Goal: Check status: Check status

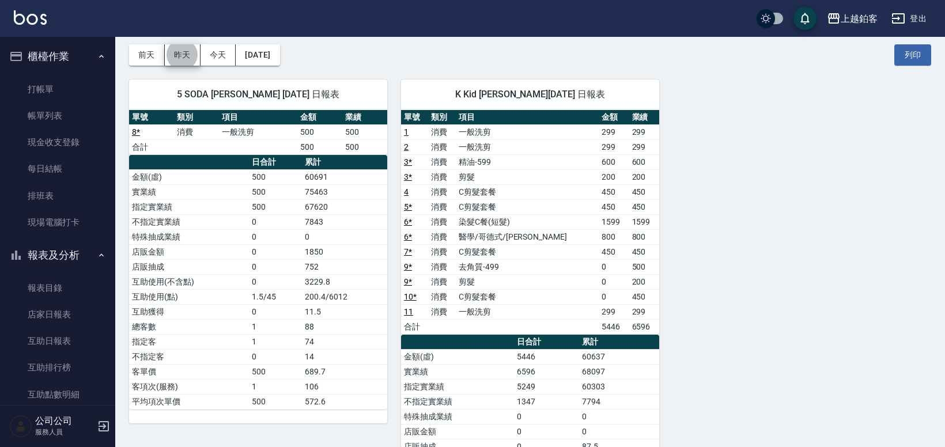
scroll to position [332, 0]
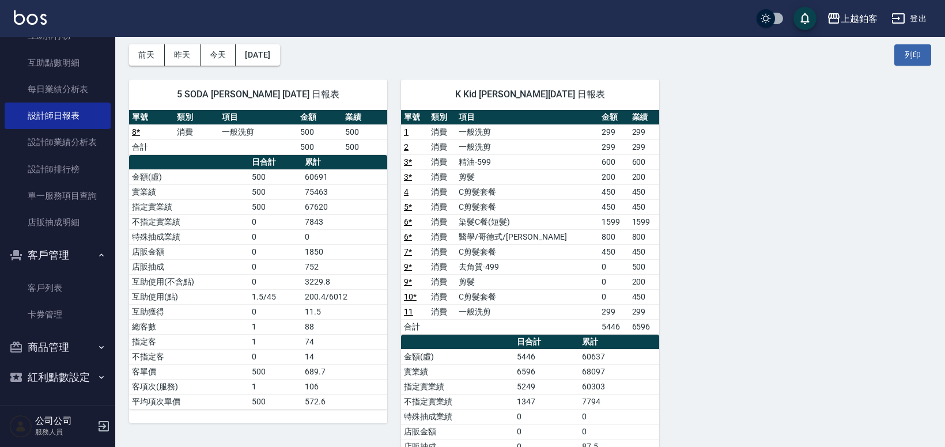
click at [260, 66] on div "5 SODA [PERSON_NAME] [DATE] 日報表 單號 類別 項目 金額 業績 8 * 消費 一般洗剪 500 500 合計 500 500 日…" at bounding box center [251, 334] width 272 height 537
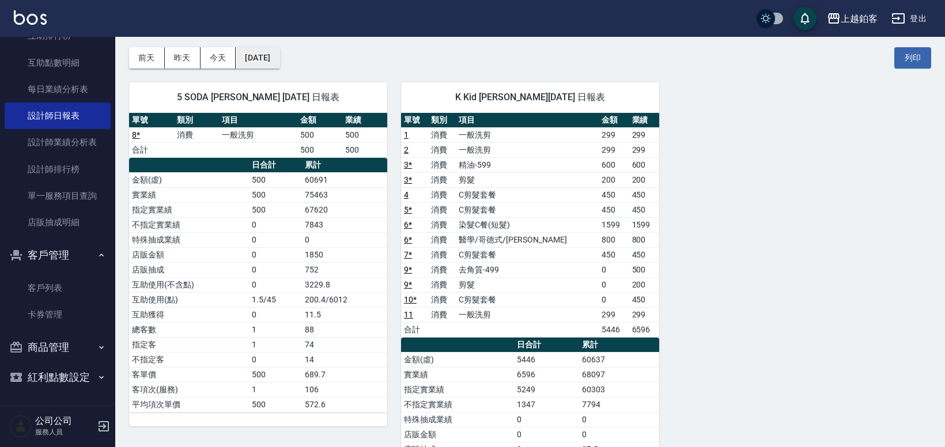
click at [262, 65] on button "[DATE]" at bounding box center [258, 57] width 44 height 21
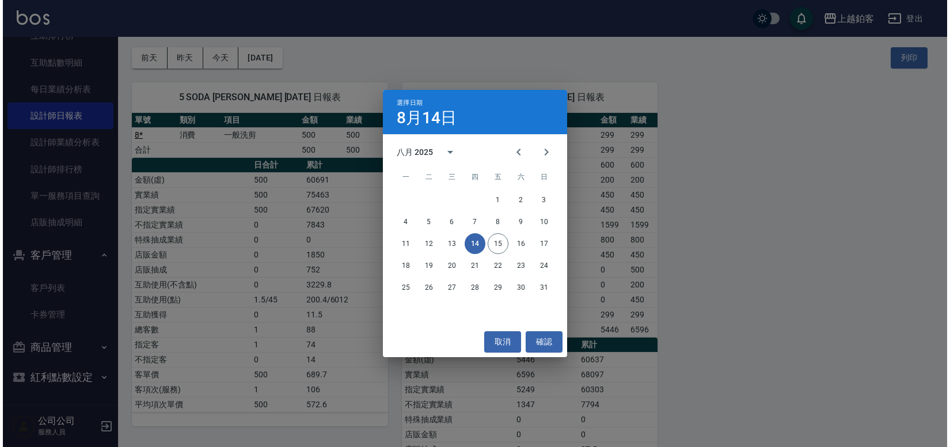
scroll to position [43, 0]
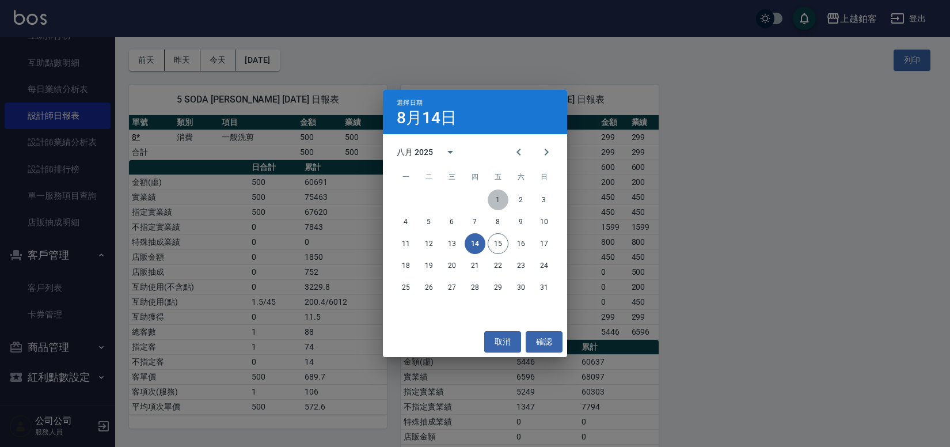
click at [495, 201] on button "1" at bounding box center [498, 200] width 21 height 21
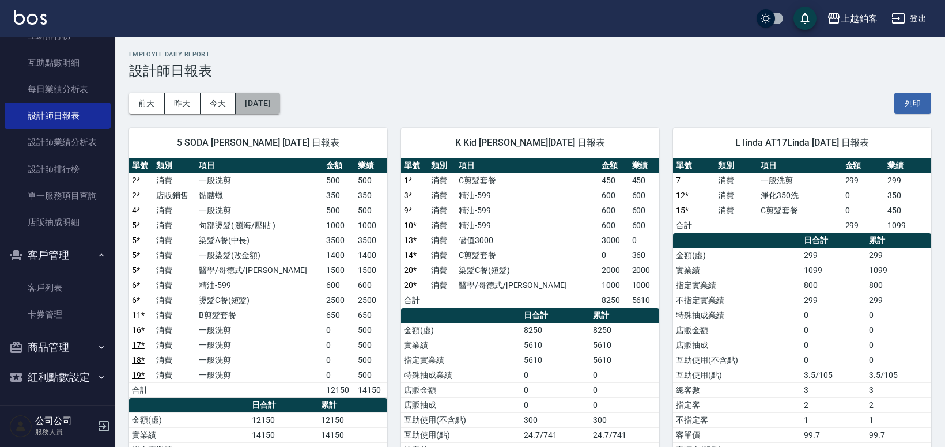
click at [268, 104] on button "[DATE]" at bounding box center [258, 103] width 44 height 21
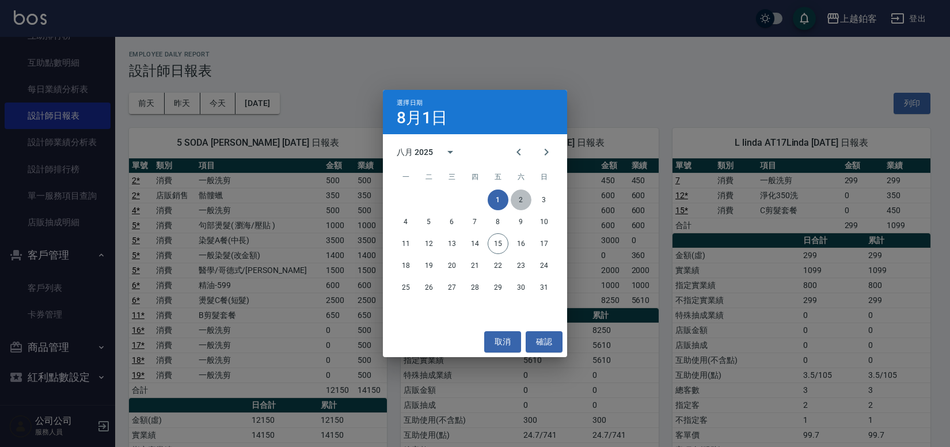
click at [513, 196] on button "2" at bounding box center [521, 200] width 21 height 21
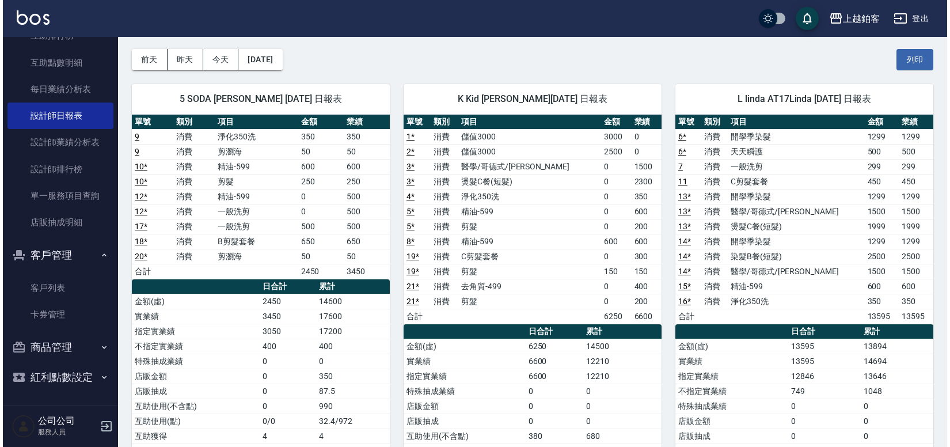
scroll to position [46, 0]
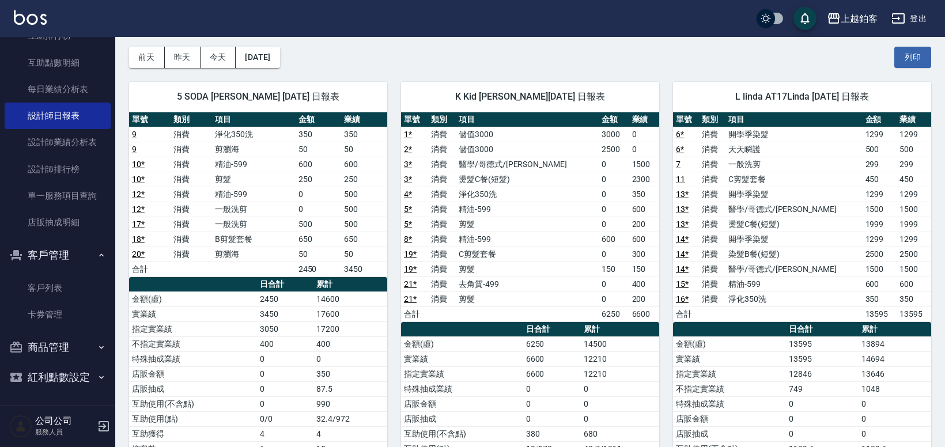
click at [287, 69] on div "5 SODA [PERSON_NAME] [DATE] 日報表 單號 類別 項目 金額 業績 9 消費 淨化350洗 350 350 9 消費 剪瀏海 50 …" at bounding box center [251, 321] width 272 height 507
click at [279, 65] on button "[DATE]" at bounding box center [258, 57] width 44 height 21
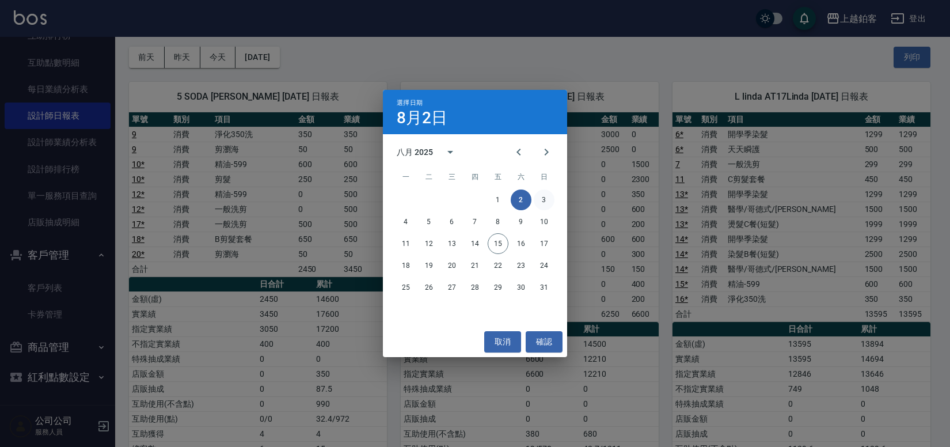
click at [538, 199] on button "3" at bounding box center [544, 200] width 21 height 21
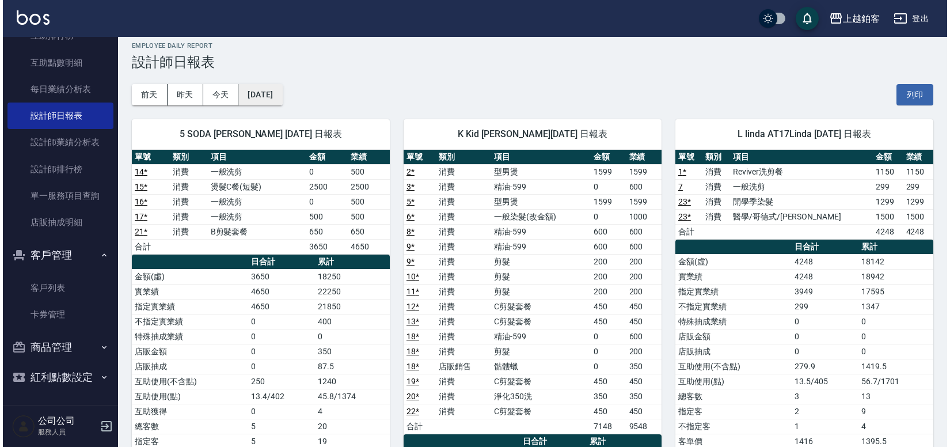
scroll to position [9, 0]
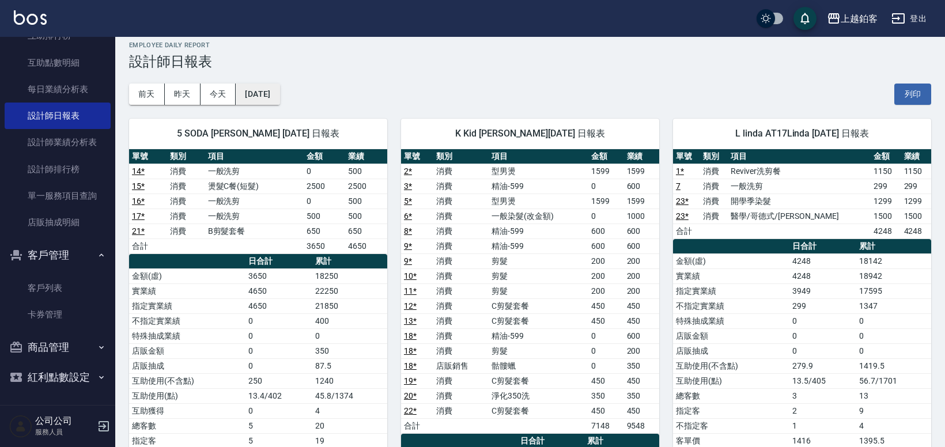
click at [279, 103] on button "[DATE]" at bounding box center [258, 94] width 44 height 21
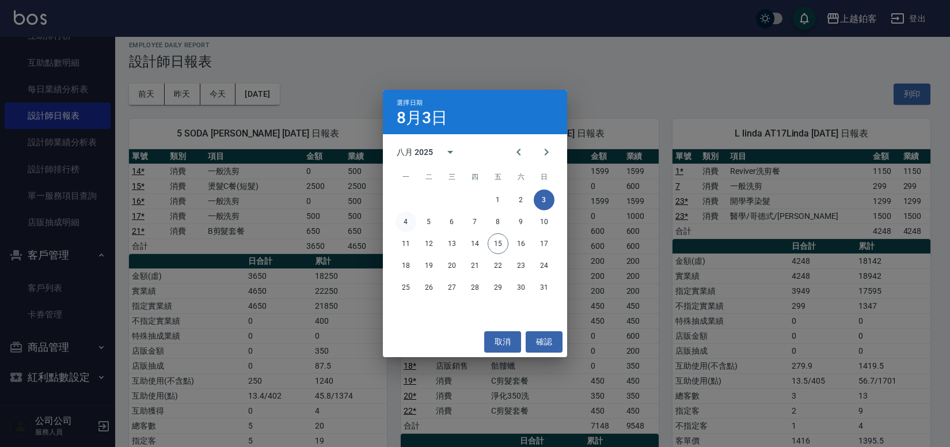
click at [404, 220] on button "4" at bounding box center [406, 221] width 21 height 21
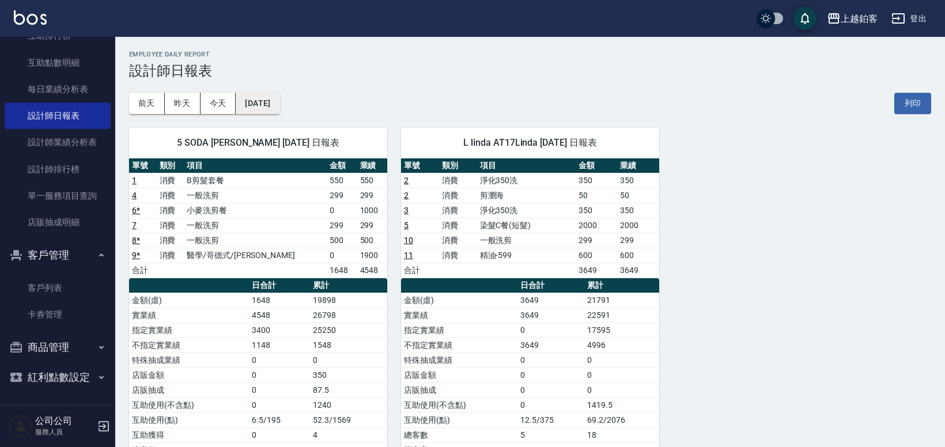
click at [279, 107] on button "[DATE]" at bounding box center [258, 103] width 44 height 21
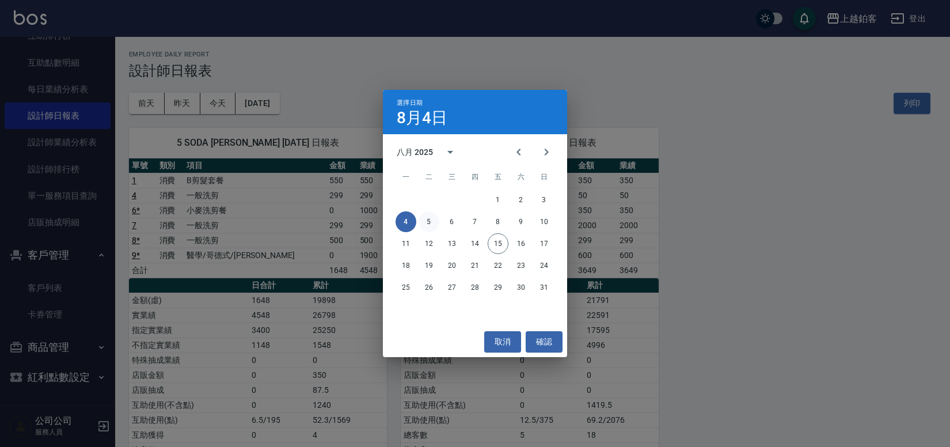
click at [423, 219] on button "5" at bounding box center [429, 221] width 21 height 21
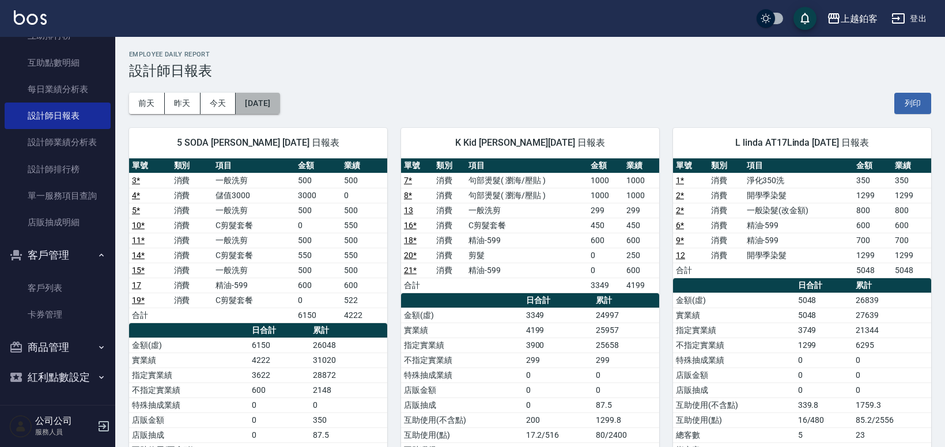
click at [279, 108] on button "[DATE]" at bounding box center [258, 103] width 44 height 21
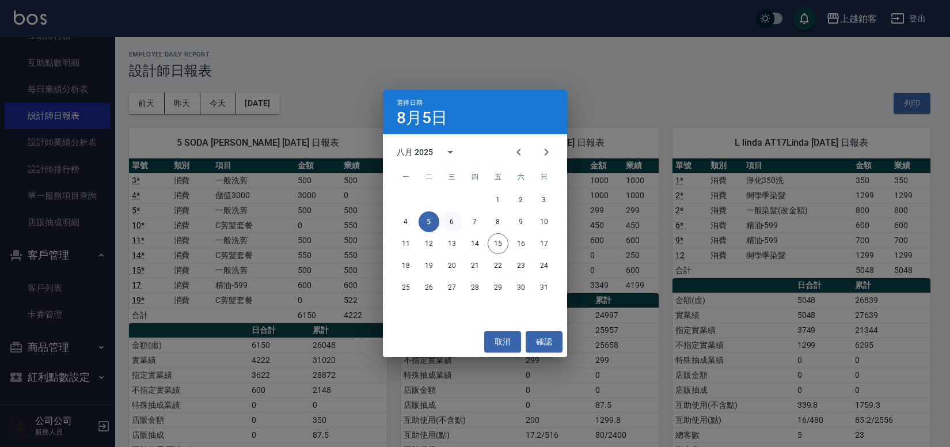
click at [452, 226] on button "6" at bounding box center [452, 221] width 21 height 21
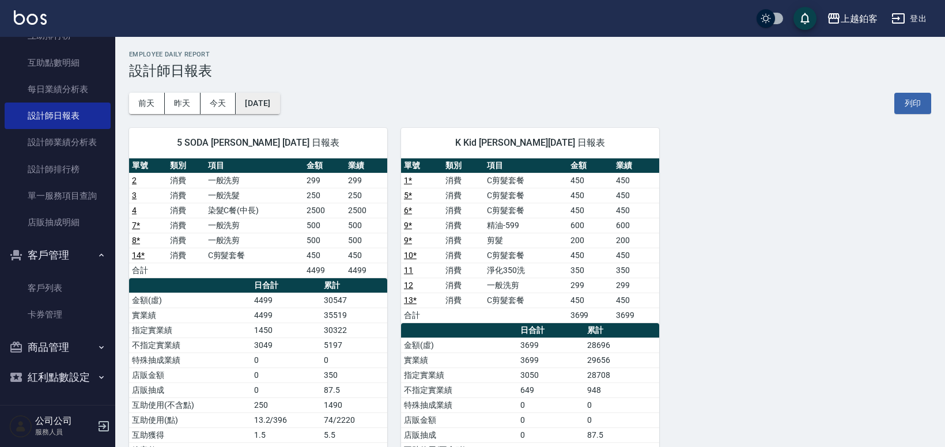
click at [264, 108] on button "[DATE]" at bounding box center [258, 103] width 44 height 21
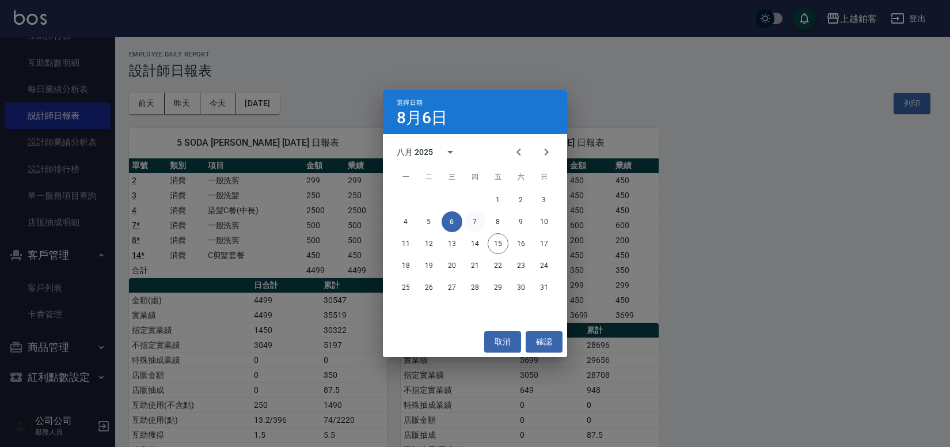
click at [478, 218] on button "7" at bounding box center [475, 221] width 21 height 21
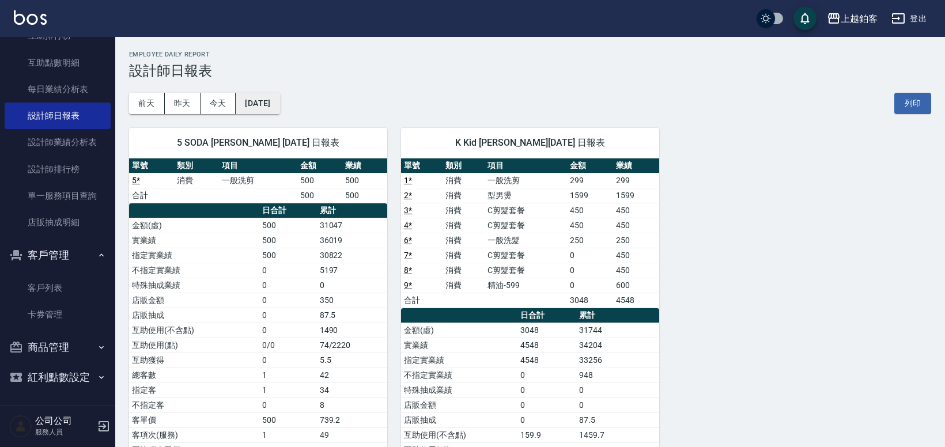
click at [270, 106] on button "[DATE]" at bounding box center [258, 103] width 44 height 21
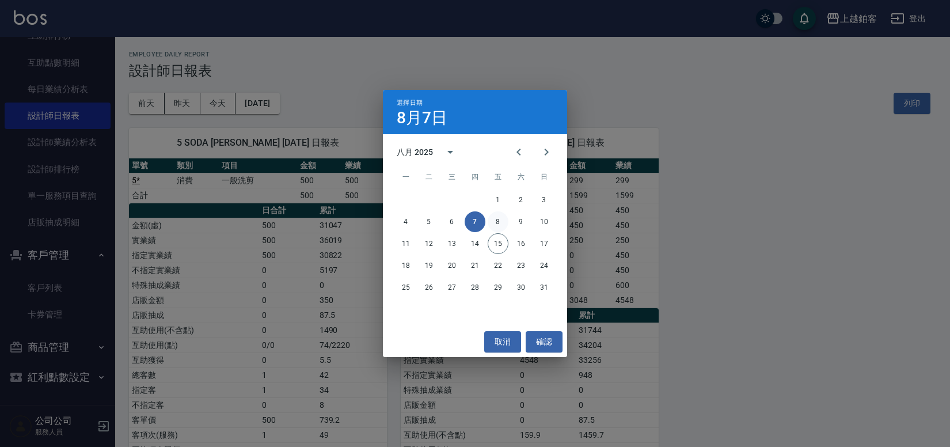
click at [502, 222] on button "8" at bounding box center [498, 221] width 21 height 21
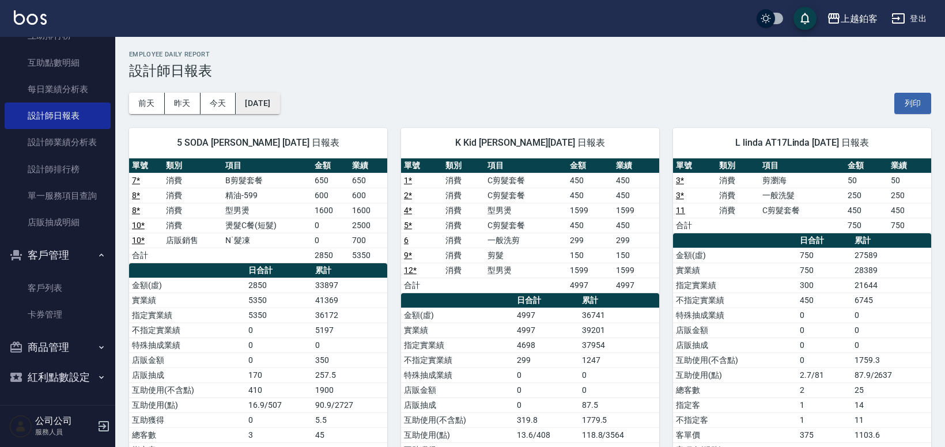
click at [279, 108] on button "[DATE]" at bounding box center [258, 103] width 44 height 21
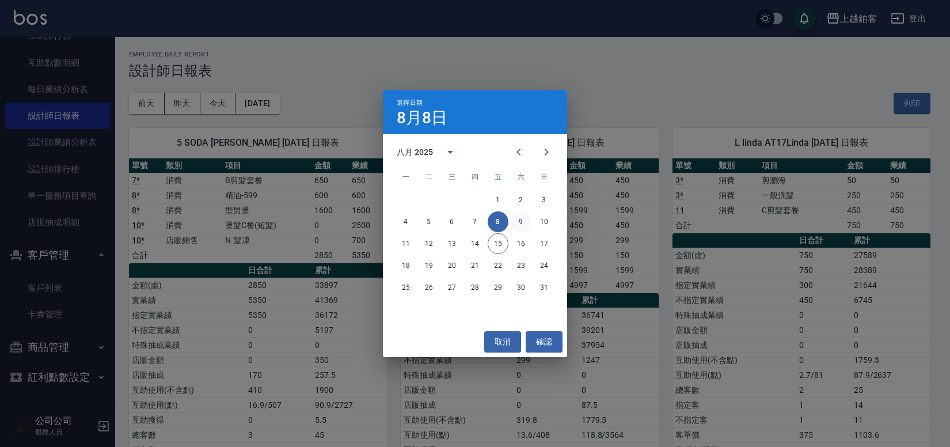
click at [527, 225] on button "9" at bounding box center [521, 221] width 21 height 21
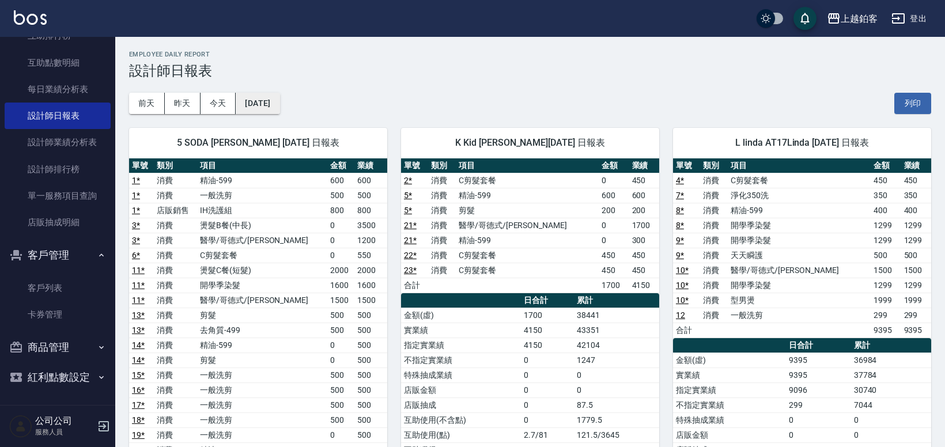
click at [274, 104] on button "[DATE]" at bounding box center [258, 103] width 44 height 21
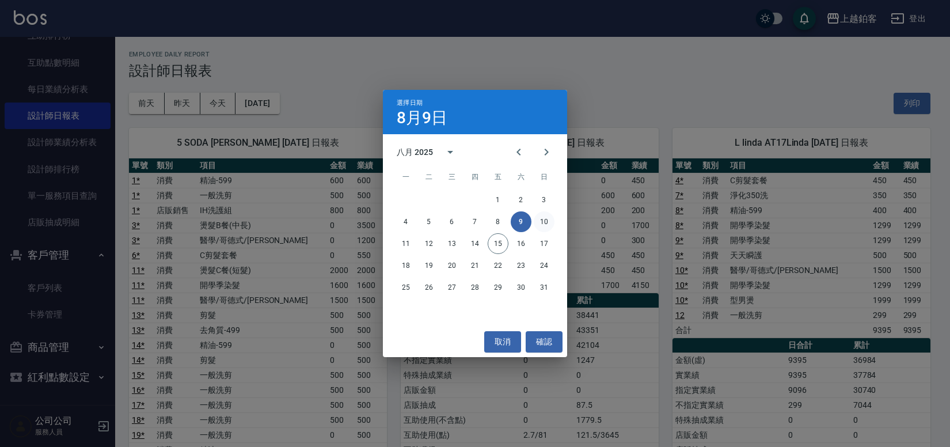
click at [543, 225] on button "10" at bounding box center [544, 221] width 21 height 21
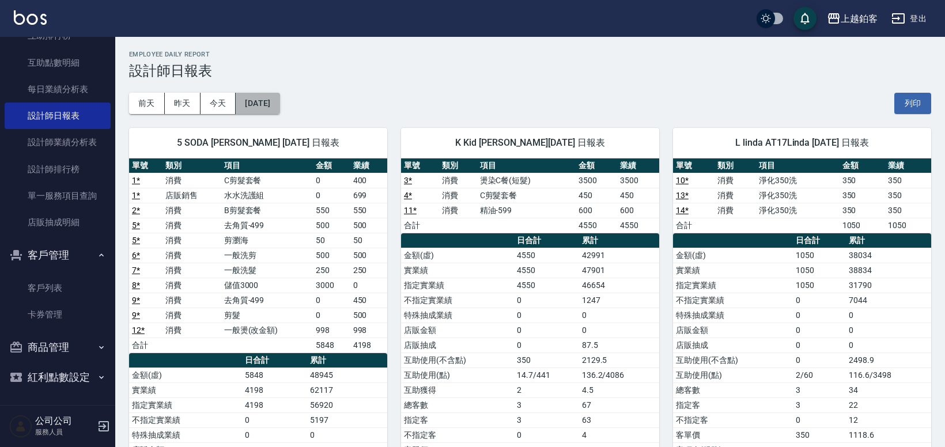
click at [252, 100] on button "[DATE]" at bounding box center [258, 103] width 44 height 21
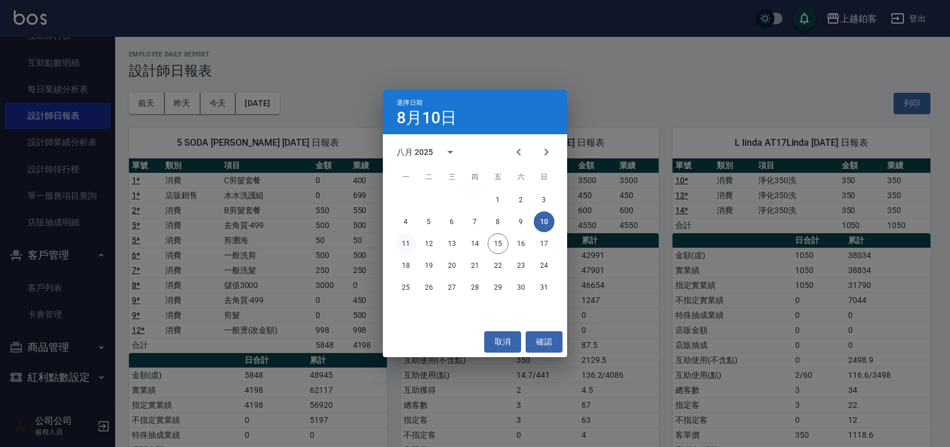
click at [406, 246] on button "11" at bounding box center [406, 243] width 21 height 21
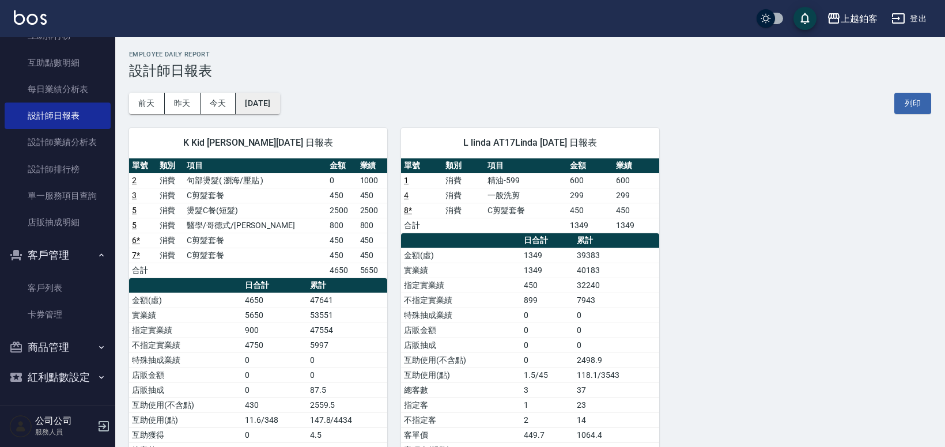
click at [262, 102] on button "[DATE]" at bounding box center [258, 103] width 44 height 21
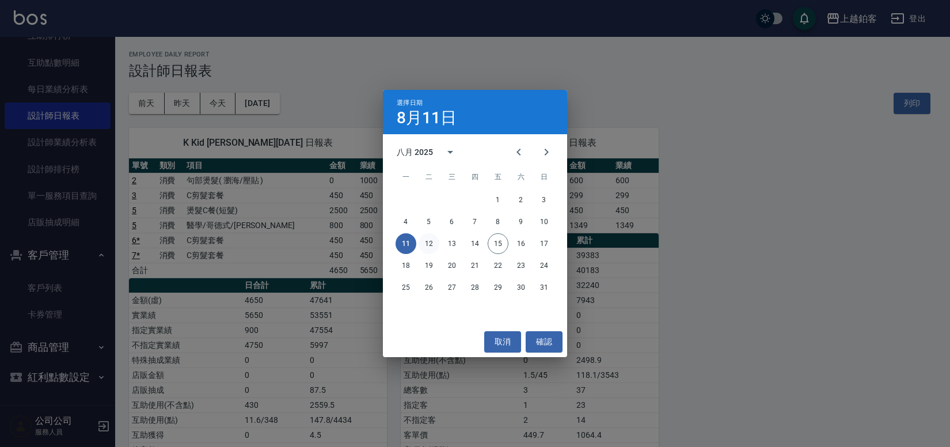
click at [433, 244] on button "12" at bounding box center [429, 243] width 21 height 21
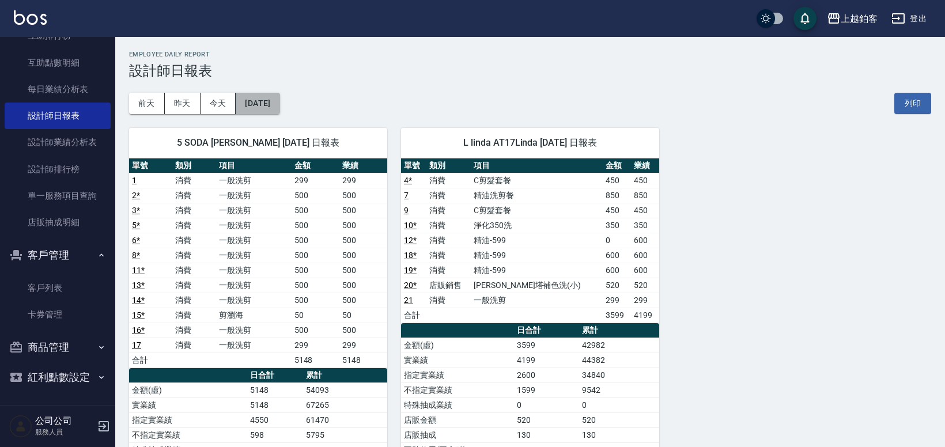
click at [279, 104] on button "[DATE]" at bounding box center [258, 103] width 44 height 21
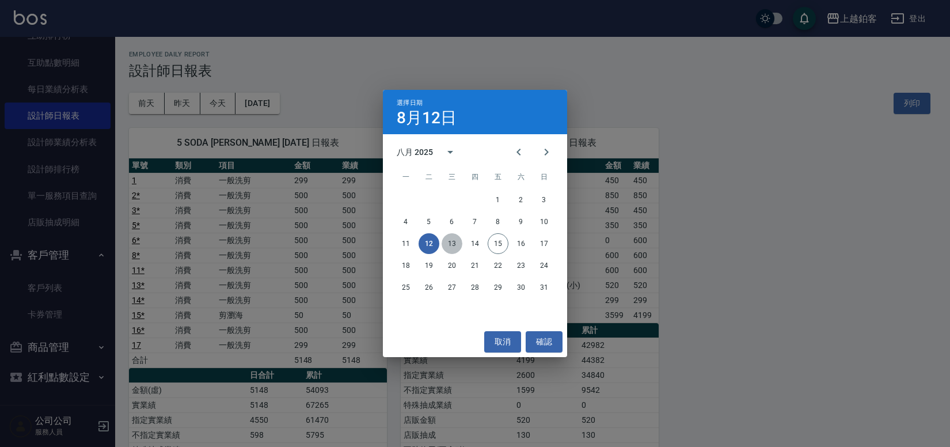
click at [450, 248] on button "13" at bounding box center [452, 243] width 21 height 21
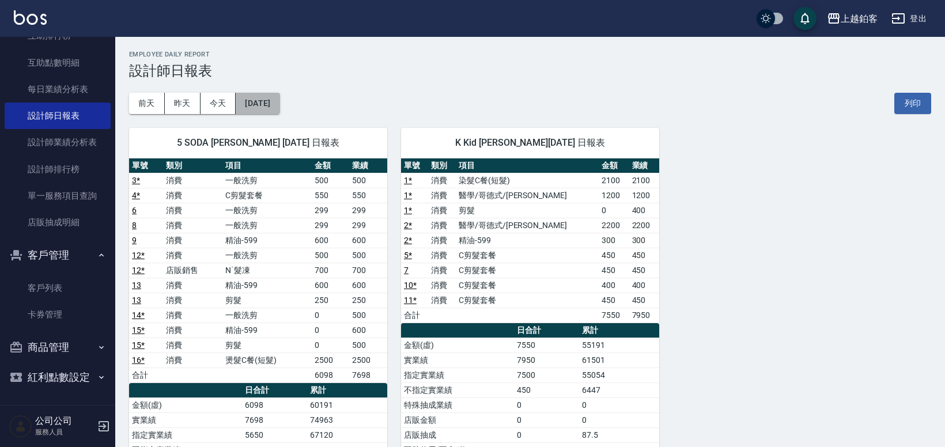
click at [248, 104] on button "[DATE]" at bounding box center [258, 103] width 44 height 21
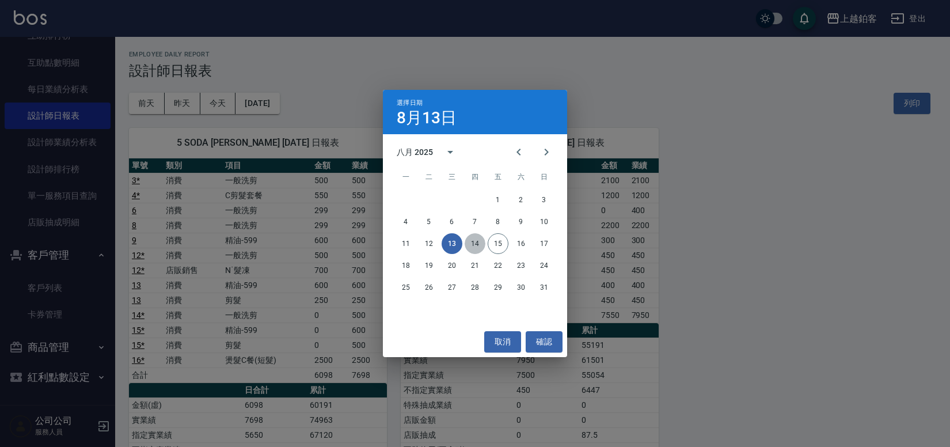
click at [482, 247] on button "14" at bounding box center [475, 243] width 21 height 21
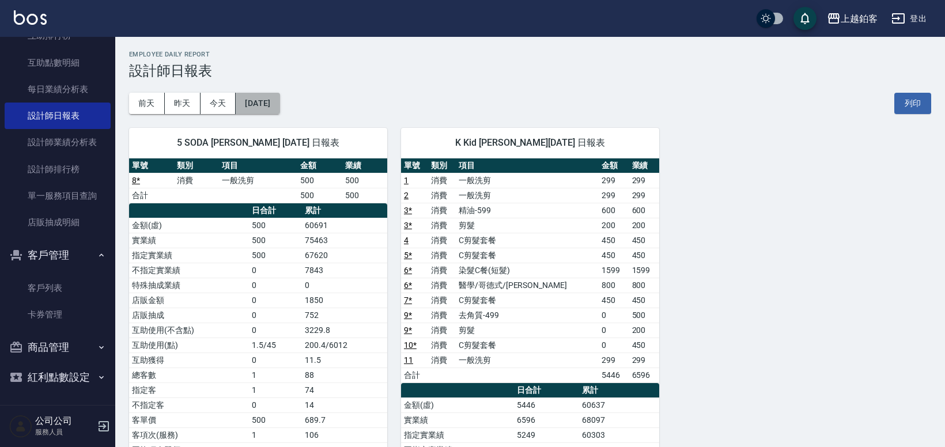
click at [279, 108] on button "[DATE]" at bounding box center [258, 103] width 44 height 21
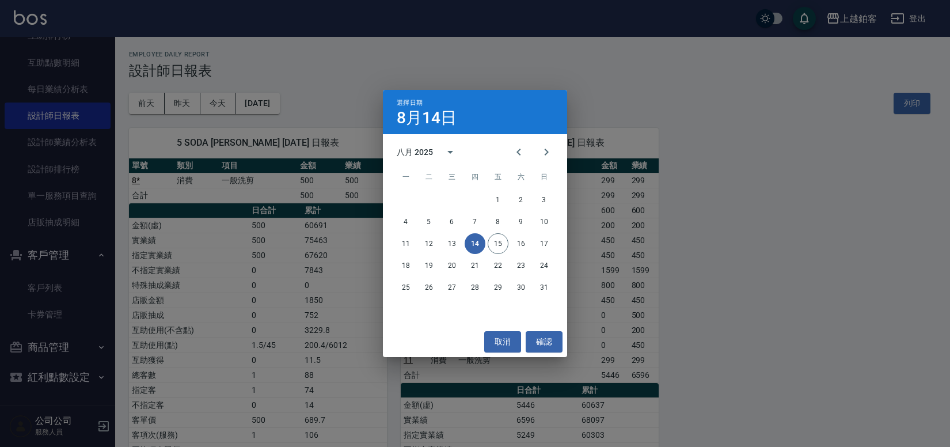
click at [689, 138] on div "選擇日期 [DATE] 八月 2025 一 二 三 四 五 六 日 1 2 3 4 5 6 7 8 9 10 11 12 13 14 15 16 17 18 …" at bounding box center [475, 223] width 950 height 447
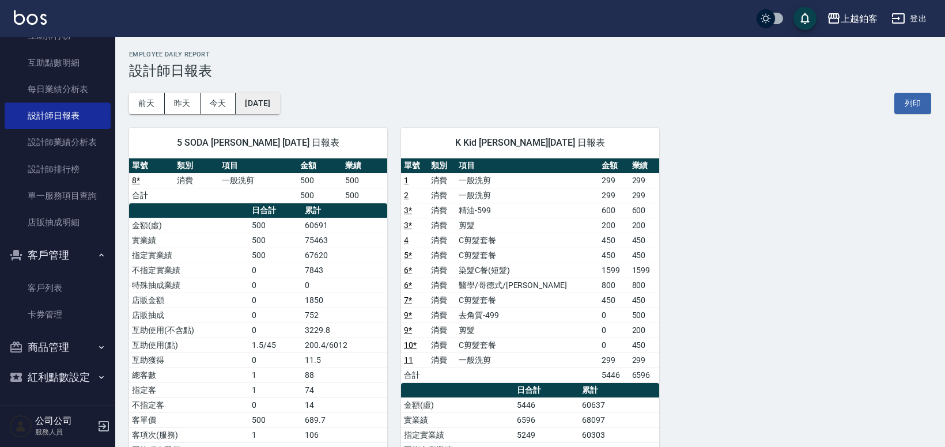
click at [279, 107] on button "[DATE]" at bounding box center [258, 103] width 44 height 21
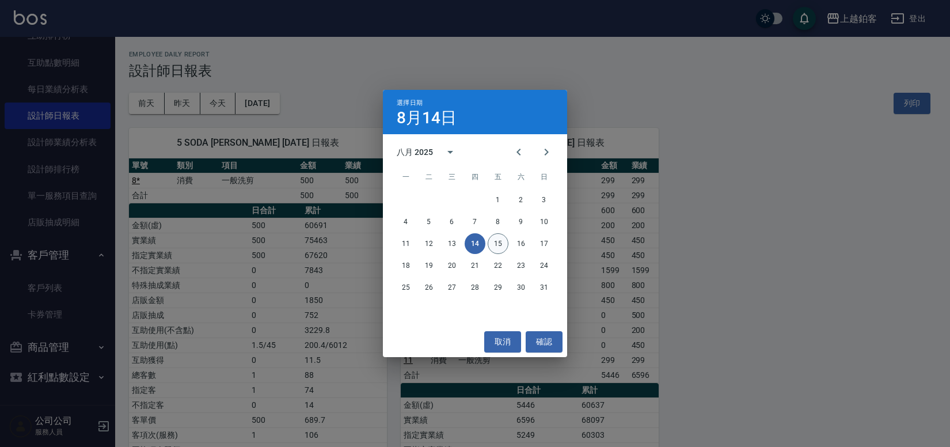
click at [502, 248] on button "15" at bounding box center [498, 243] width 21 height 21
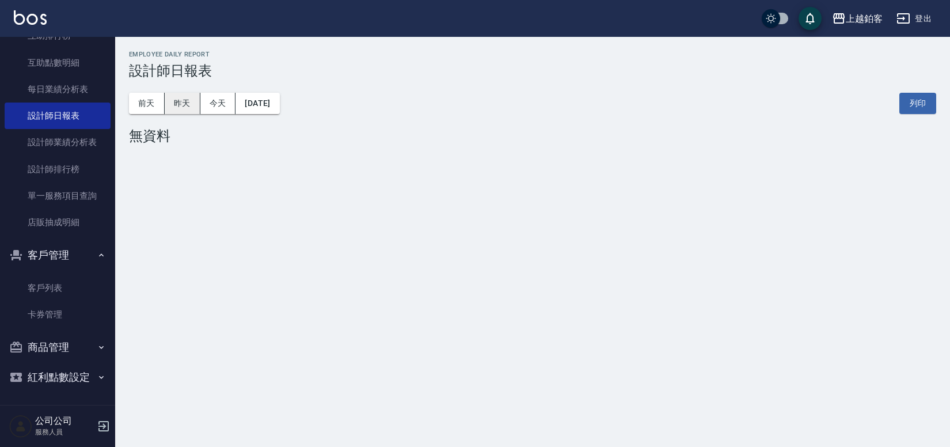
click at [184, 107] on button "昨天" at bounding box center [183, 103] width 36 height 21
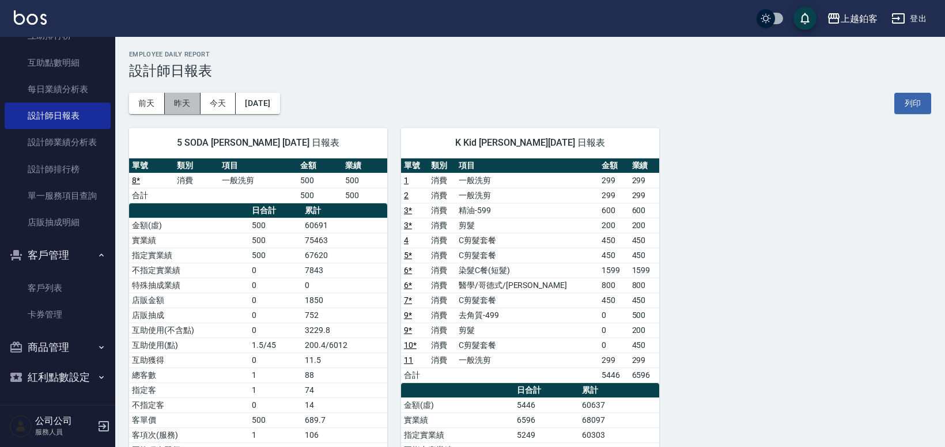
drag, startPoint x: 194, startPoint y: 102, endPoint x: 1047, endPoint y: 449, distance: 920.4
